Goal: Entertainment & Leisure: Consume media (video, audio)

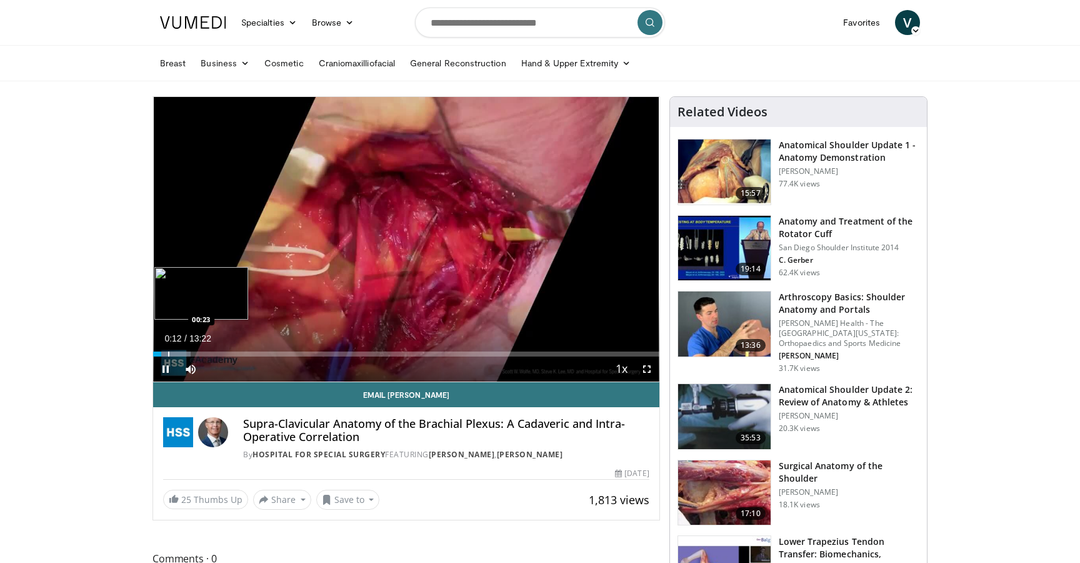
click at [168, 354] on div "Progress Bar" at bounding box center [168, 353] width 1 height 5
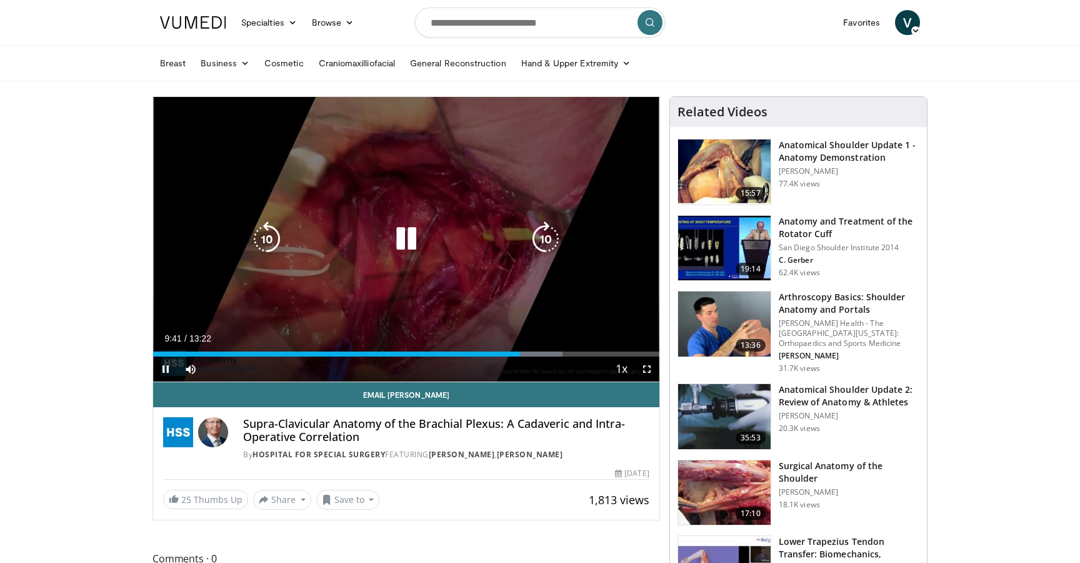
click at [225, 267] on div "10 seconds Tap to unmute" at bounding box center [406, 239] width 506 height 284
click at [214, 270] on div "10 seconds Tap to unmute" at bounding box center [406, 239] width 506 height 284
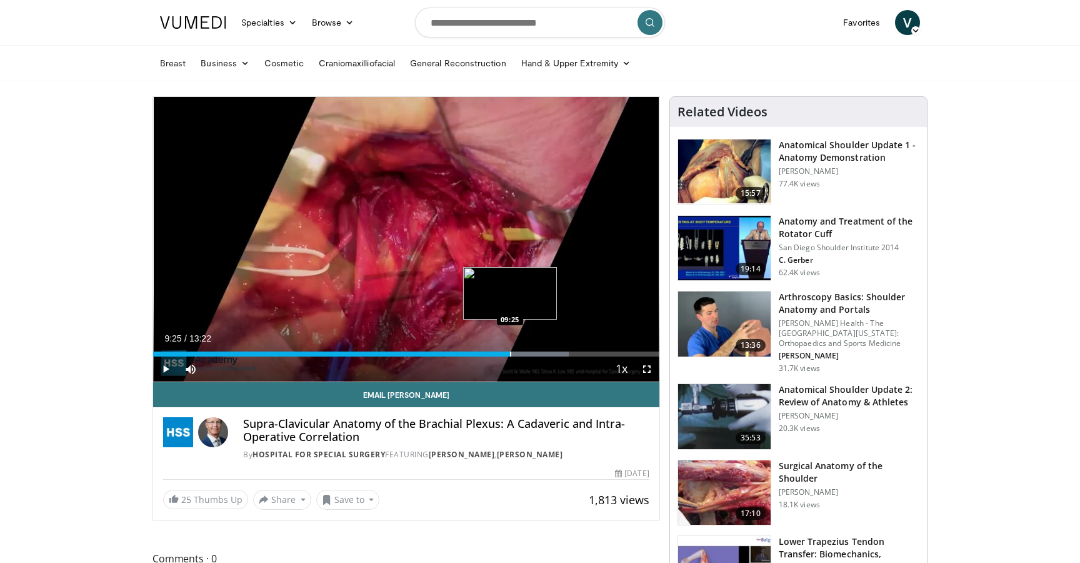
click at [510, 353] on div "Progress Bar" at bounding box center [510, 353] width 1 height 5
click at [495, 353] on div "Loaded : 82.12% 09:00 09:00" at bounding box center [406, 353] width 506 height 5
